Goal: Transaction & Acquisition: Download file/media

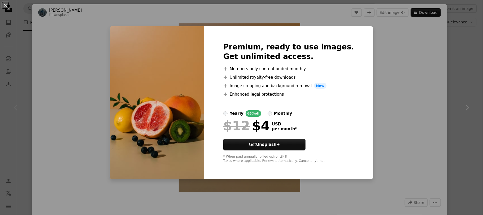
drag, startPoint x: 375, startPoint y: 38, endPoint x: 384, endPoint y: 38, distance: 9.3
click at [376, 38] on div "An X shape Premium, ready to use images. Get unlimited access. A plus sign Memb…" at bounding box center [241, 107] width 483 height 215
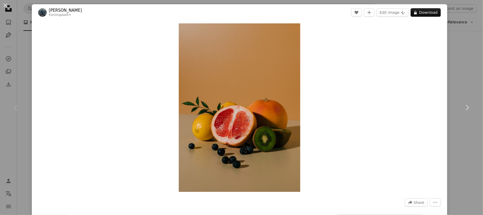
click at [464, 36] on div "An X shape Chevron left Chevron right [PERSON_NAME] For Unsplash+ A heart A plu…" at bounding box center [241, 107] width 483 height 215
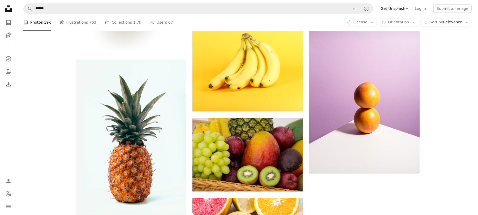
scroll to position [880, 0]
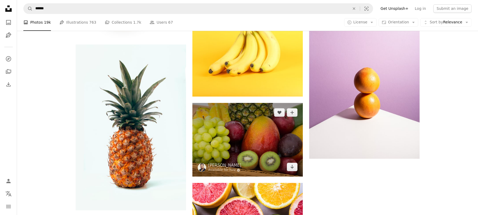
click at [262, 149] on img at bounding box center [247, 139] width 110 height 73
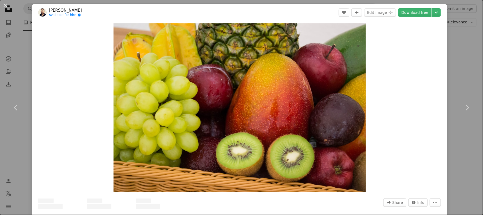
click at [406, 10] on link "Download free" at bounding box center [414, 12] width 33 height 8
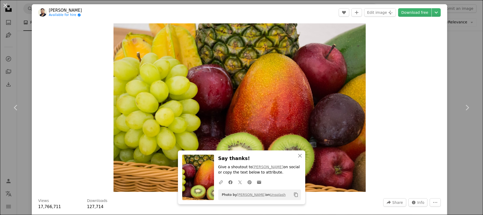
click at [410, 157] on div "Zoom in" at bounding box center [239, 107] width 415 height 173
drag, startPoint x: 461, startPoint y: 41, endPoint x: 461, endPoint y: 33, distance: 7.4
click at [461, 38] on div "An X shape Chevron left Chevron right [PERSON_NAME] Available for hire A checkm…" at bounding box center [241, 107] width 483 height 215
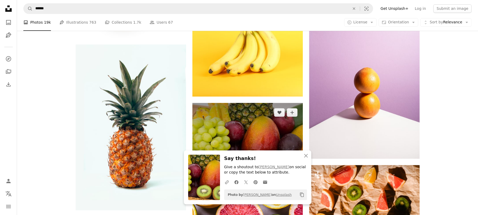
click at [267, 128] on img at bounding box center [247, 139] width 110 height 73
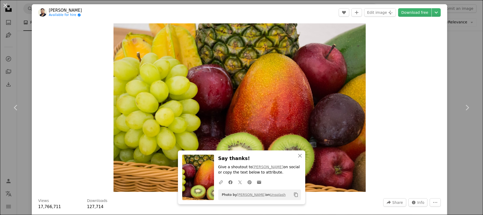
click at [464, 73] on div "An X shape Chevron left Chevron right [PERSON_NAME] Available for hire A checkm…" at bounding box center [241, 107] width 483 height 215
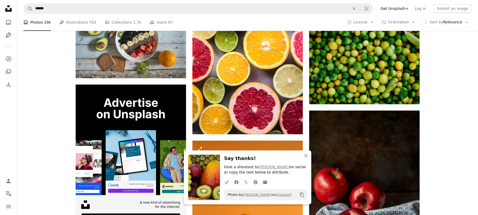
scroll to position [1100, 0]
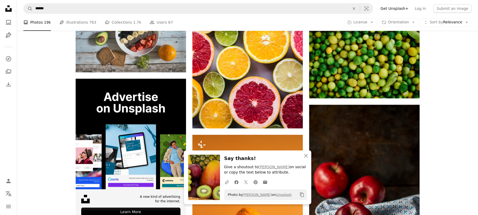
drag, startPoint x: 469, startPoint y: 86, endPoint x: 475, endPoint y: 93, distance: 8.8
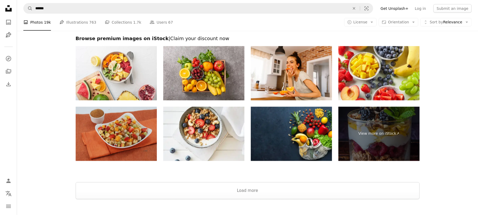
scroll to position [2067, 0]
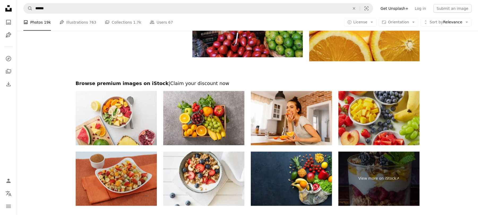
click at [409, 112] on img at bounding box center [378, 118] width 81 height 54
